Goal: Information Seeking & Learning: Learn about a topic

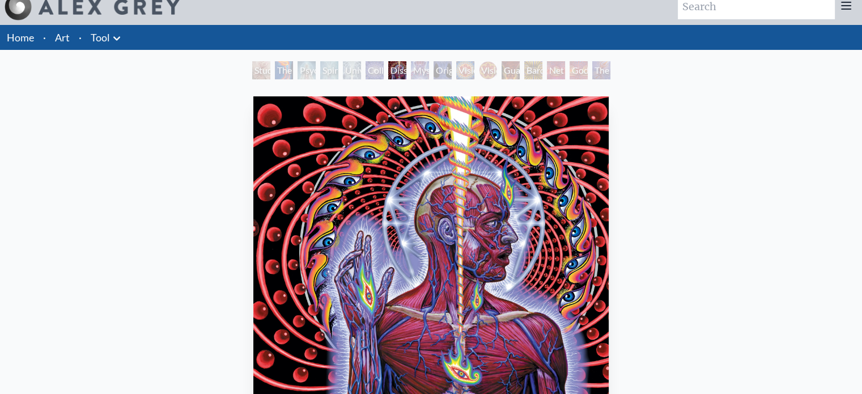
scroll to position [12, 0]
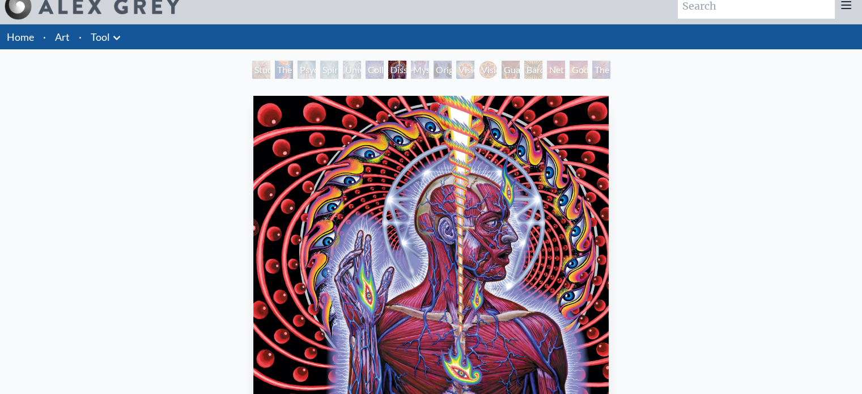
click at [456, 68] on div "Vision Crystal" at bounding box center [465, 70] width 18 height 18
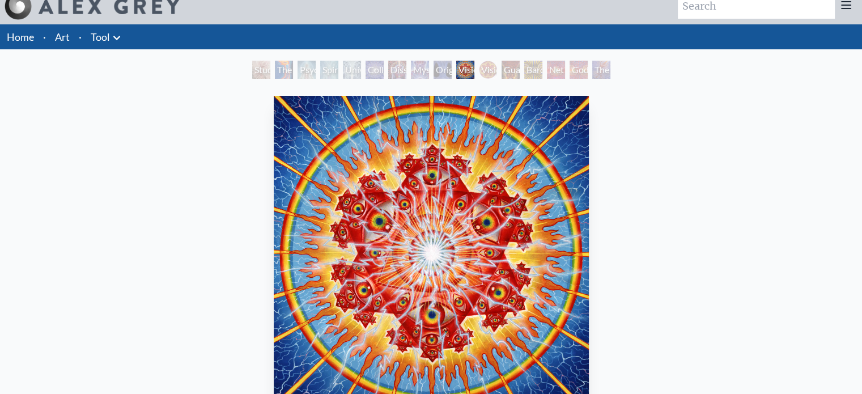
click at [421, 67] on div "Mystic Eye" at bounding box center [420, 70] width 18 height 18
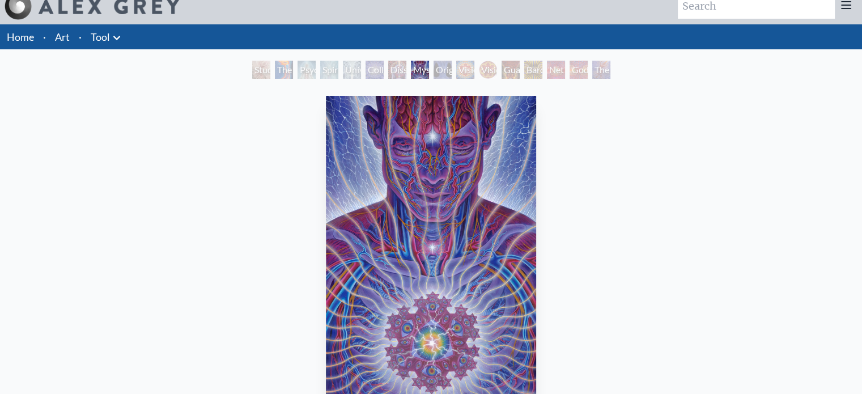
click at [388, 67] on div "Dissectional Art for Tool's Lateralus CD" at bounding box center [397, 70] width 18 height 18
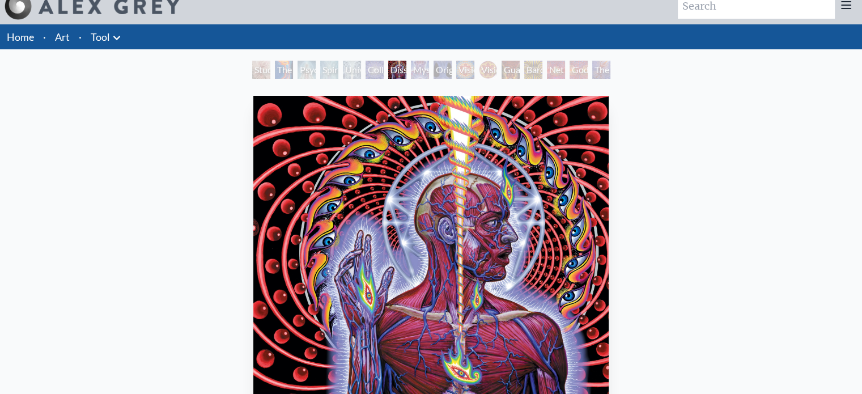
click at [338, 70] on div "Spiritual Energy System" at bounding box center [329, 70] width 18 height 18
